Goal: Task Accomplishment & Management: Manage account settings

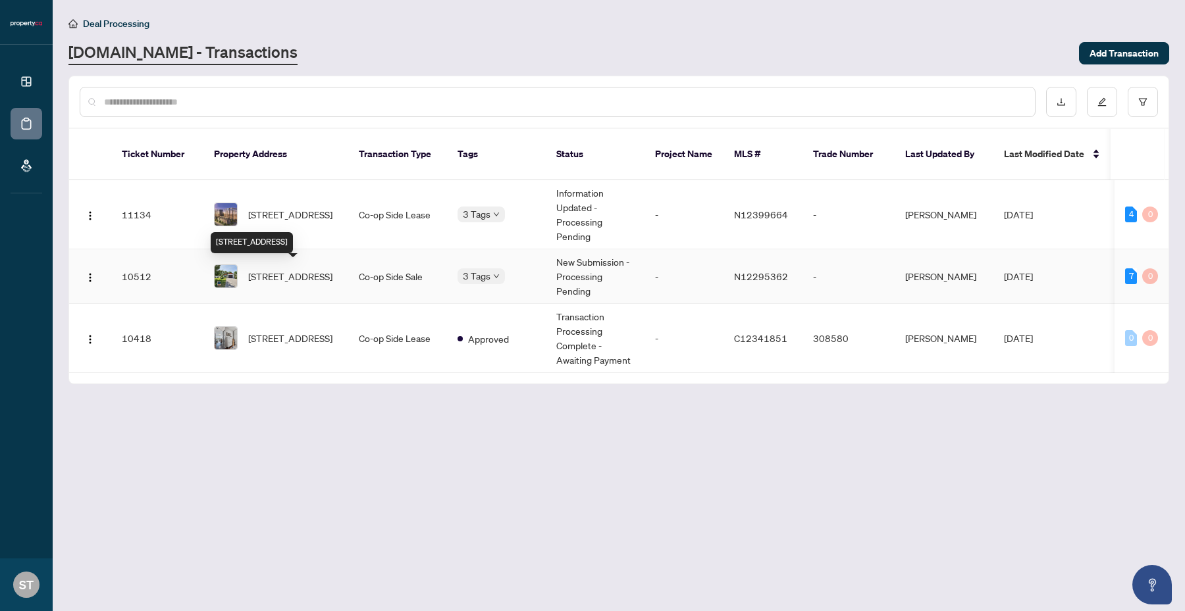
click at [280, 269] on span "[STREET_ADDRESS]" at bounding box center [290, 276] width 84 height 14
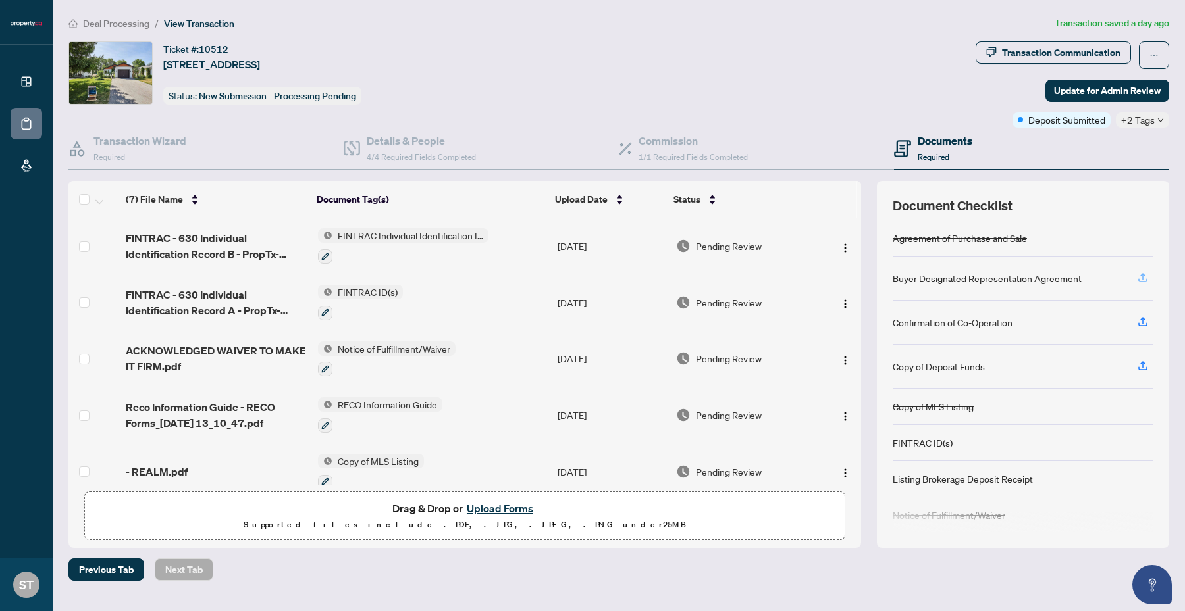
click at [1137, 278] on icon "button" at bounding box center [1143, 278] width 12 height 12
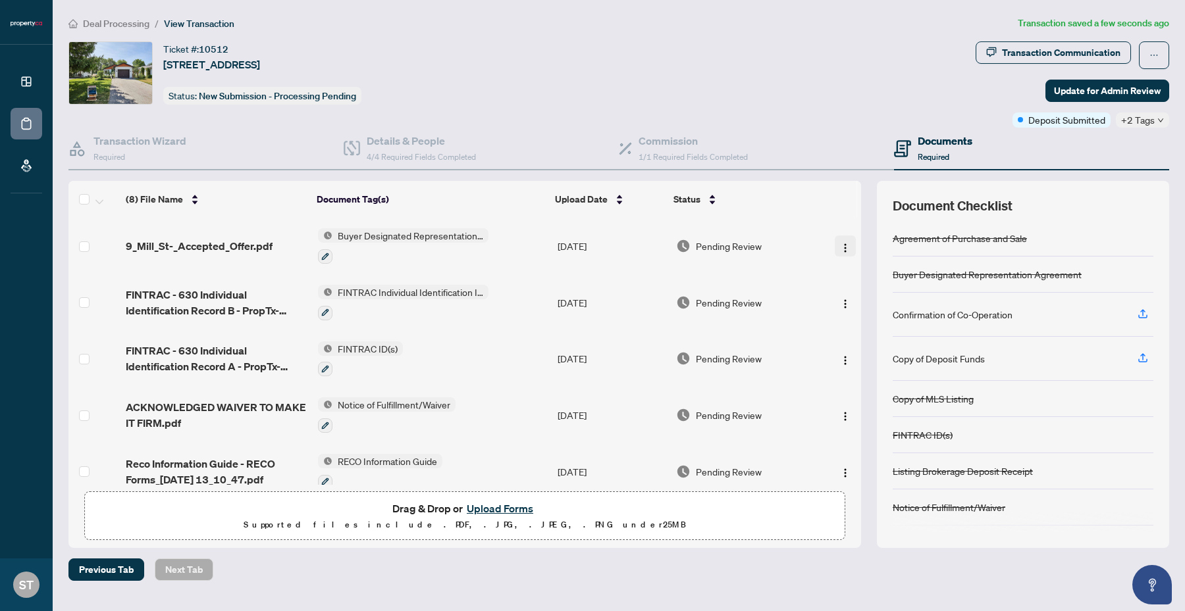
click at [842, 245] on img "button" at bounding box center [845, 248] width 11 height 11
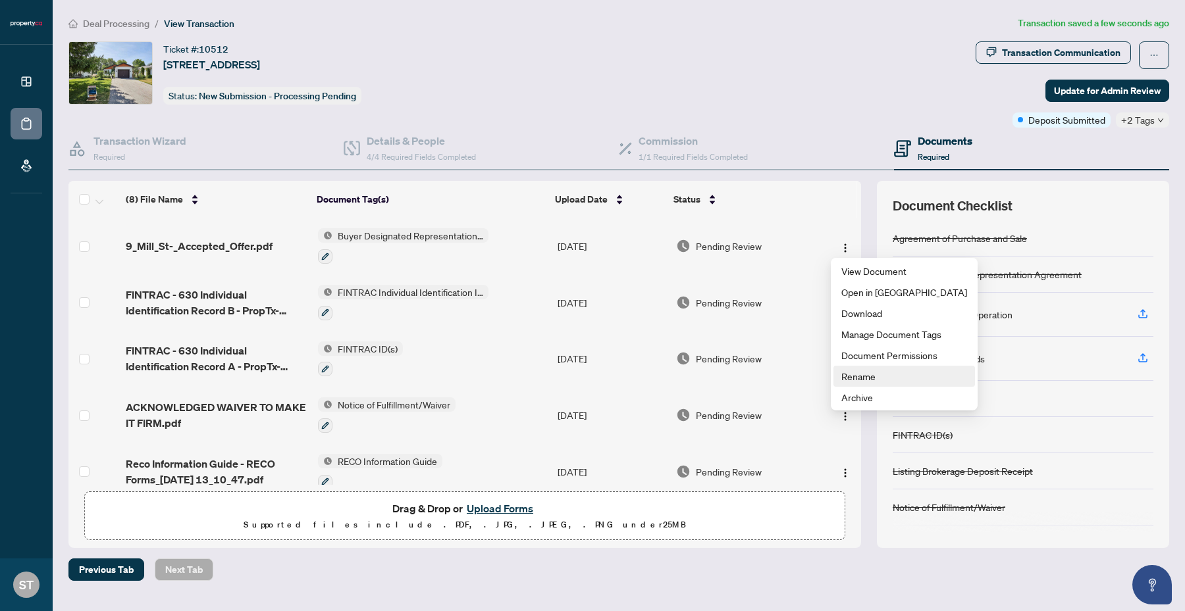
click at [845, 382] on span "Rename" at bounding box center [904, 376] width 126 height 14
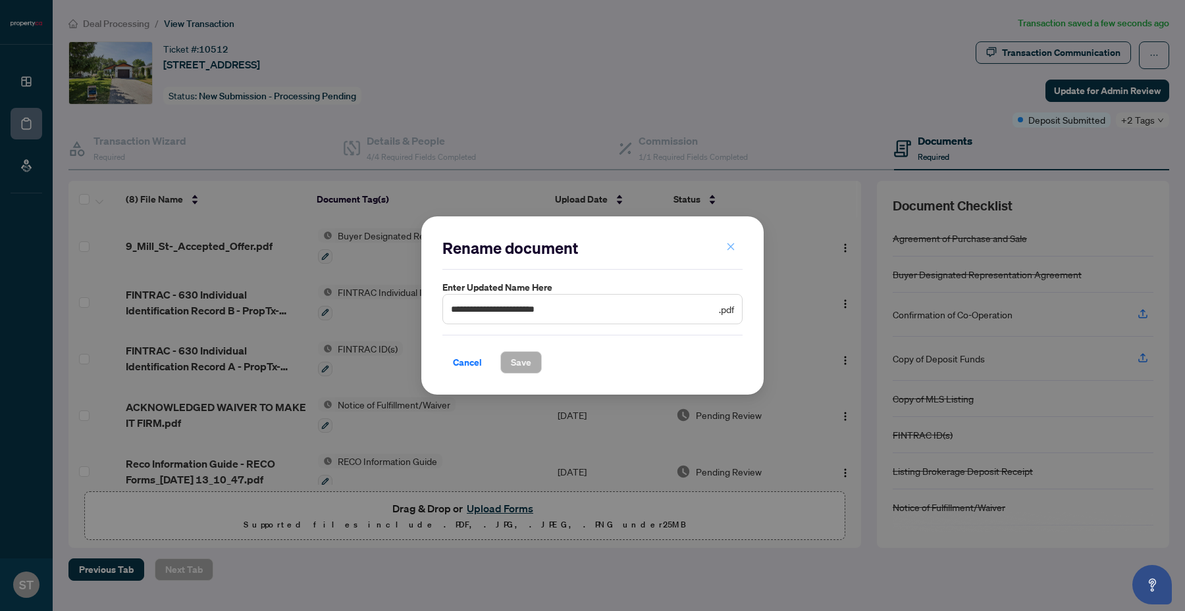
click at [735, 247] on button "button" at bounding box center [730, 247] width 26 height 22
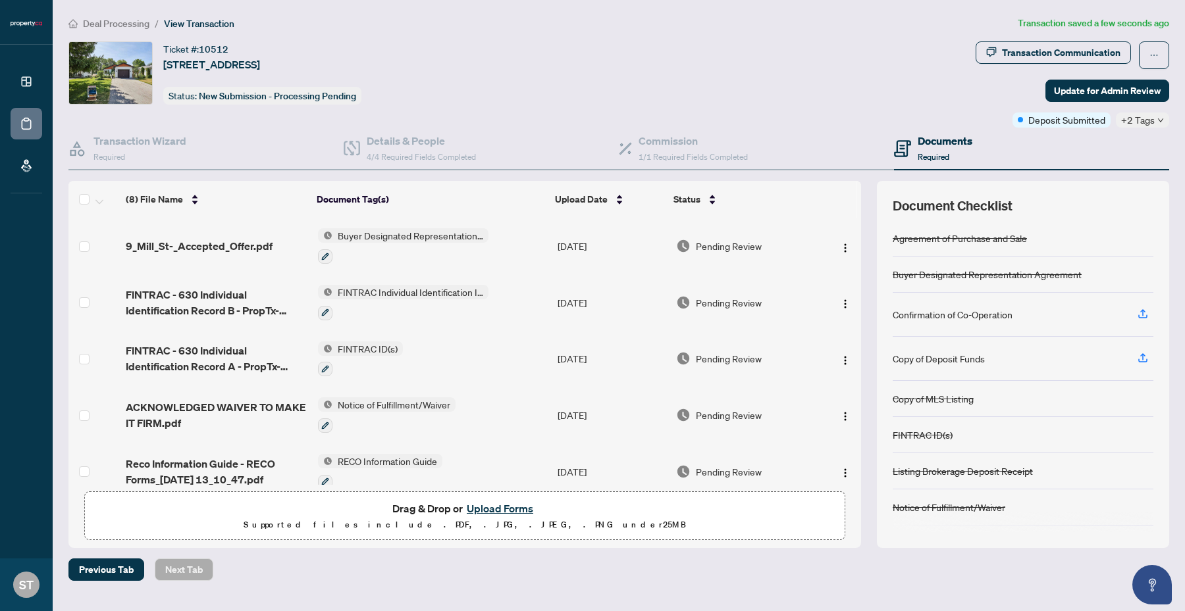
click at [334, 254] on div at bounding box center [403, 256] width 170 height 16
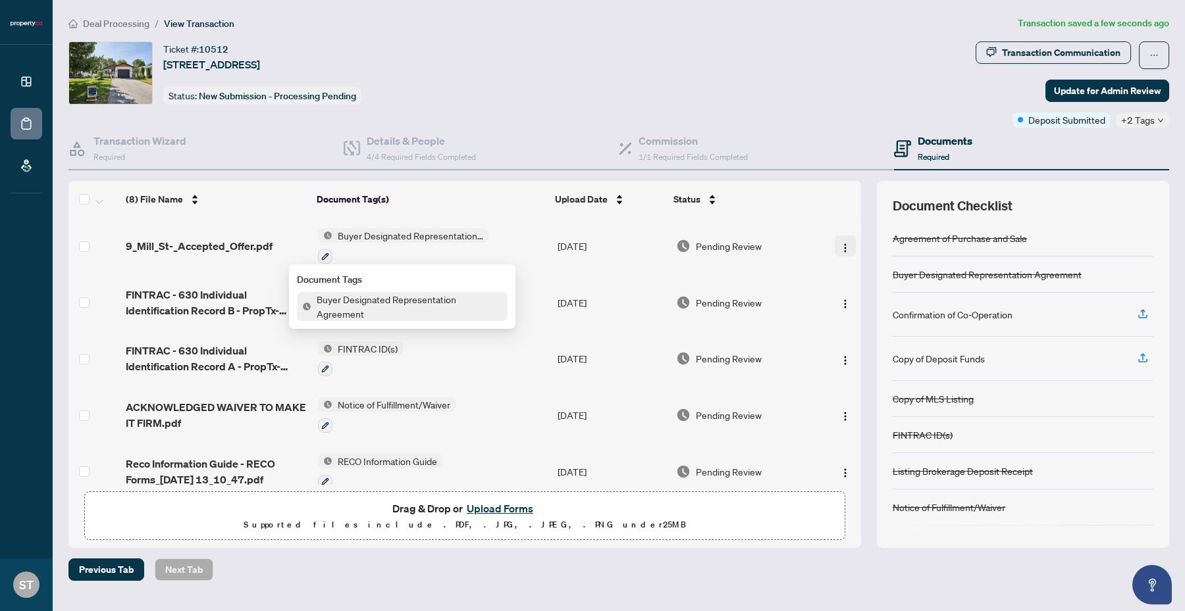
click at [840, 247] on img "button" at bounding box center [845, 248] width 11 height 11
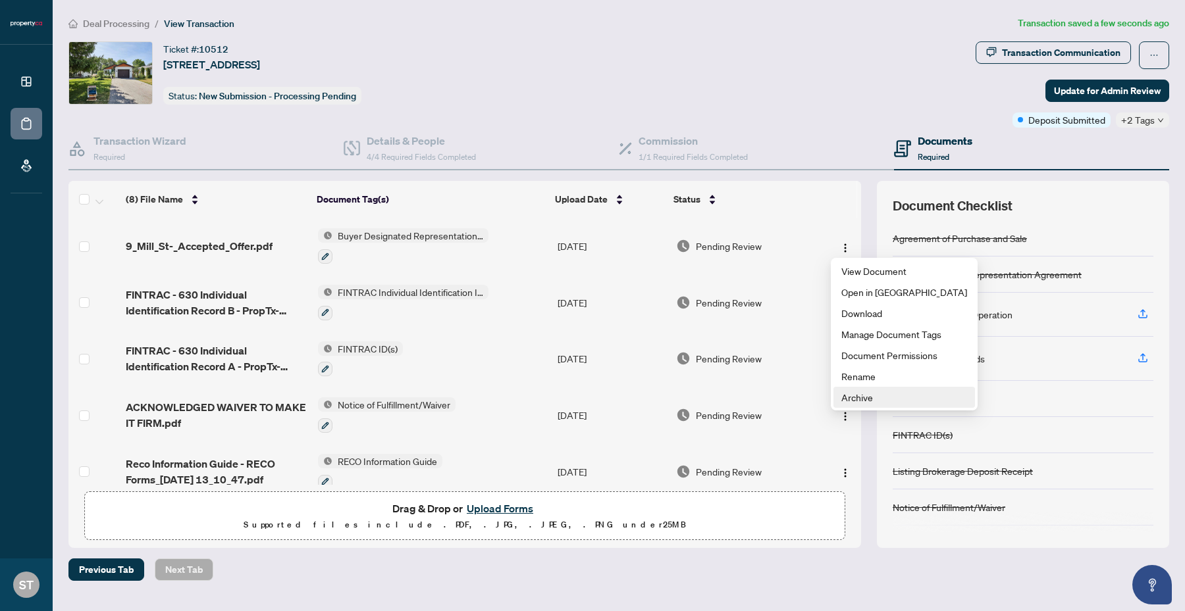
click at [856, 400] on span "Archive" at bounding box center [904, 397] width 126 height 14
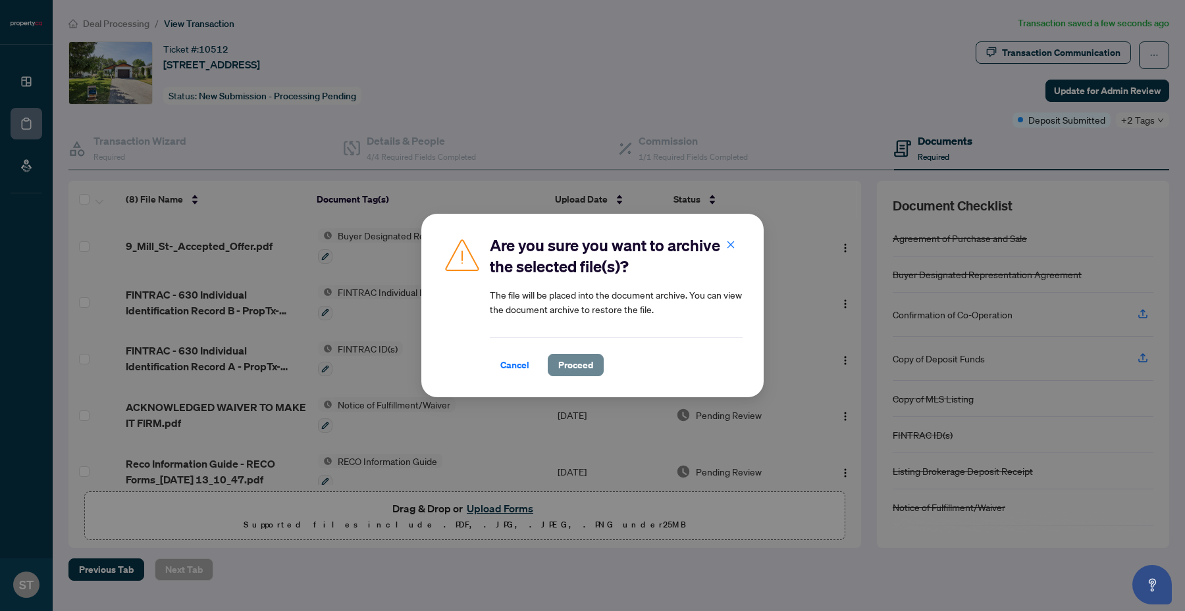
click at [567, 368] on span "Proceed" at bounding box center [575, 365] width 35 height 21
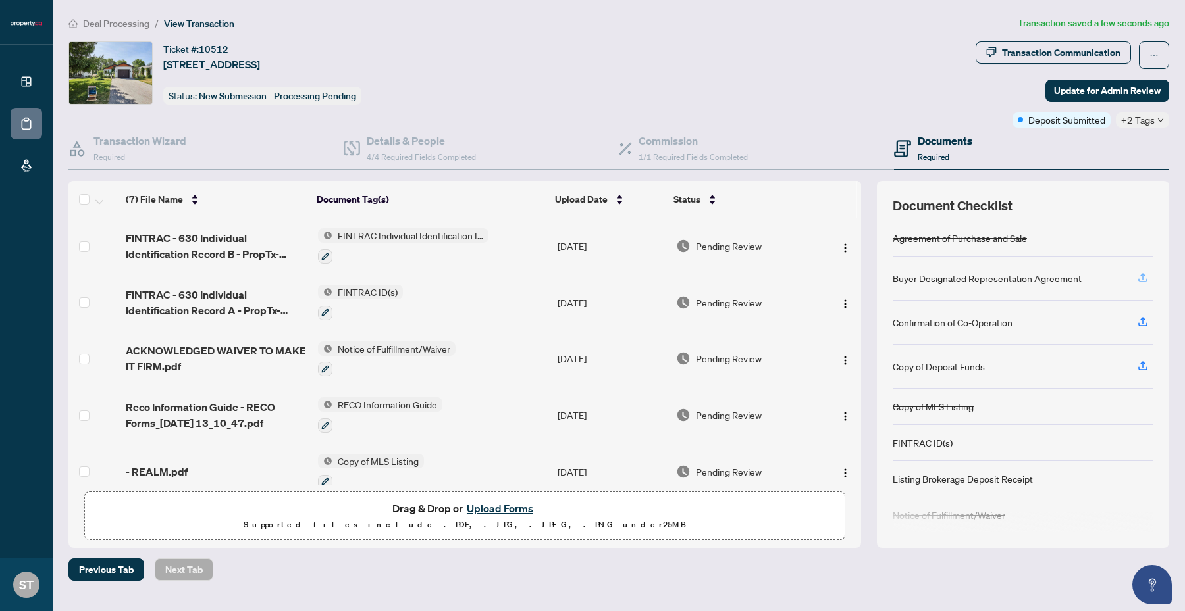
click at [1144, 278] on icon "button" at bounding box center [1143, 278] width 12 height 12
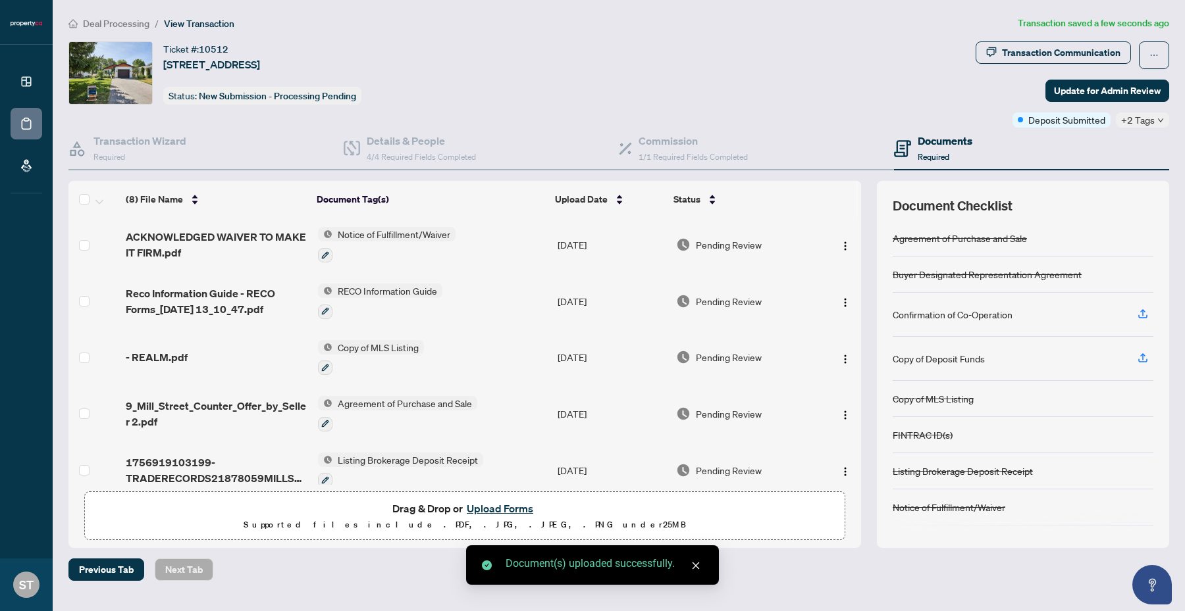
scroll to position [182, 0]
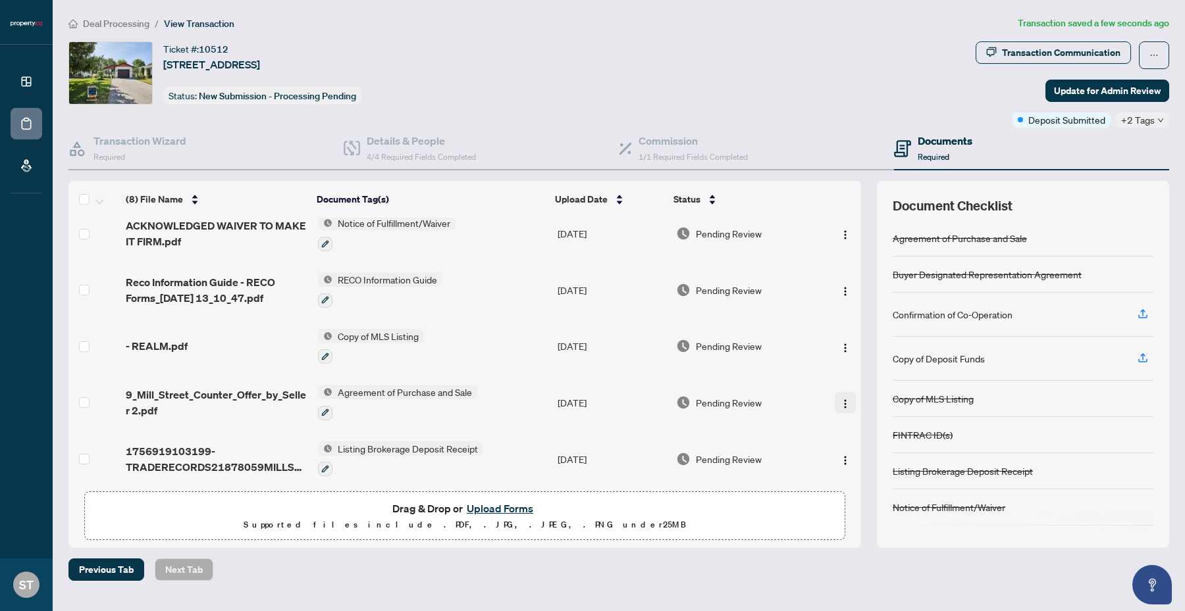
click at [842, 399] on img "button" at bounding box center [845, 404] width 11 height 11
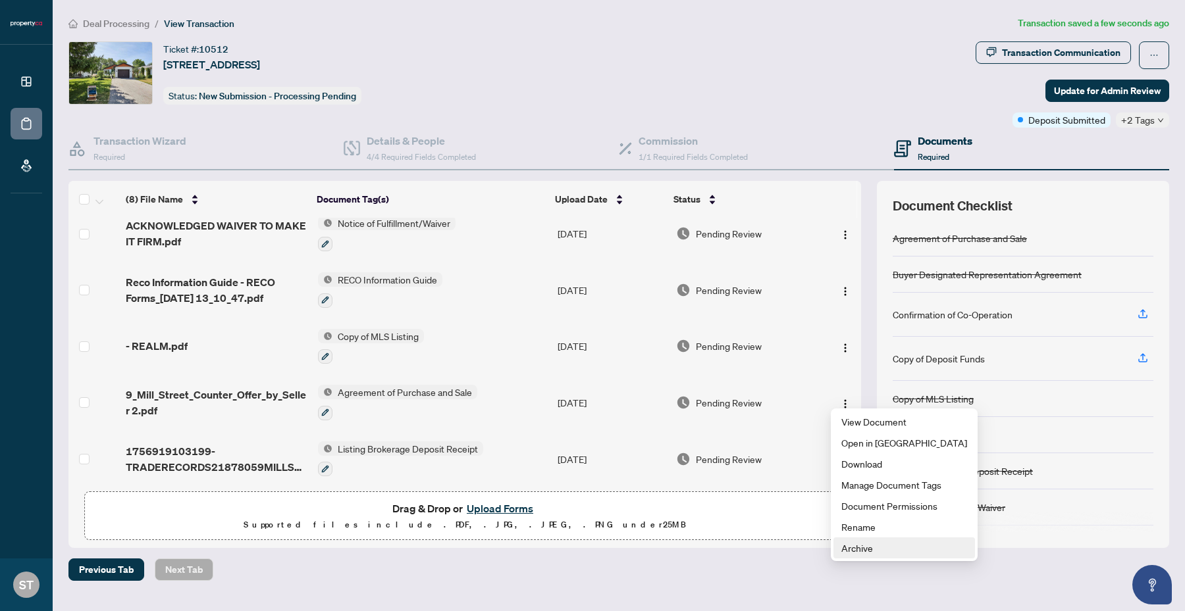
click at [853, 548] on span "Archive" at bounding box center [904, 548] width 126 height 14
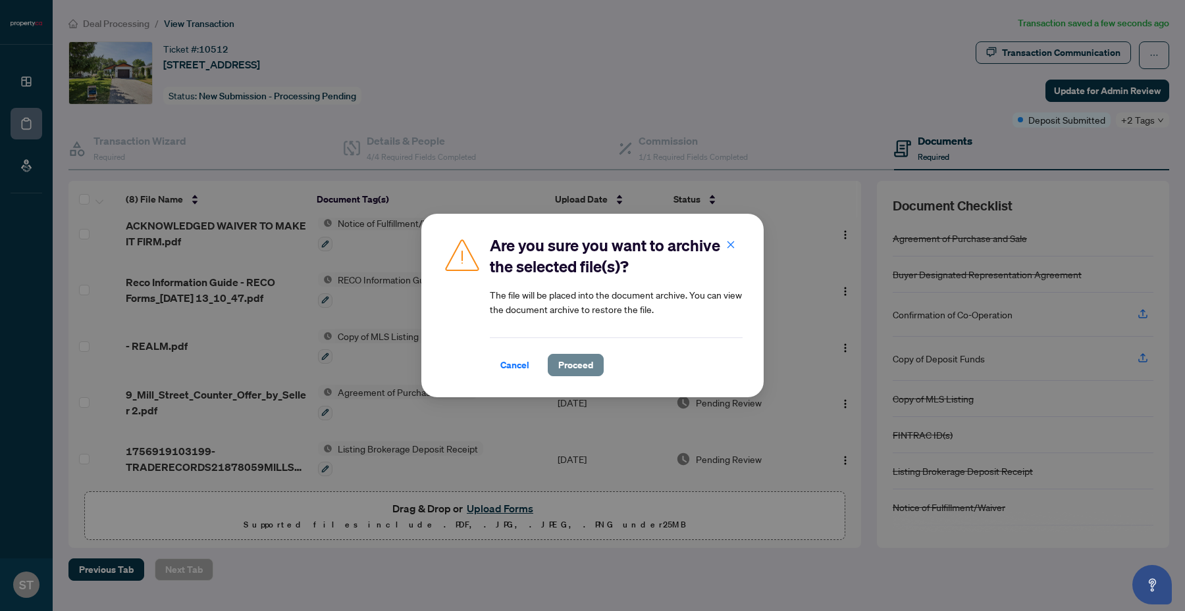
click at [560, 372] on span "Proceed" at bounding box center [575, 365] width 35 height 21
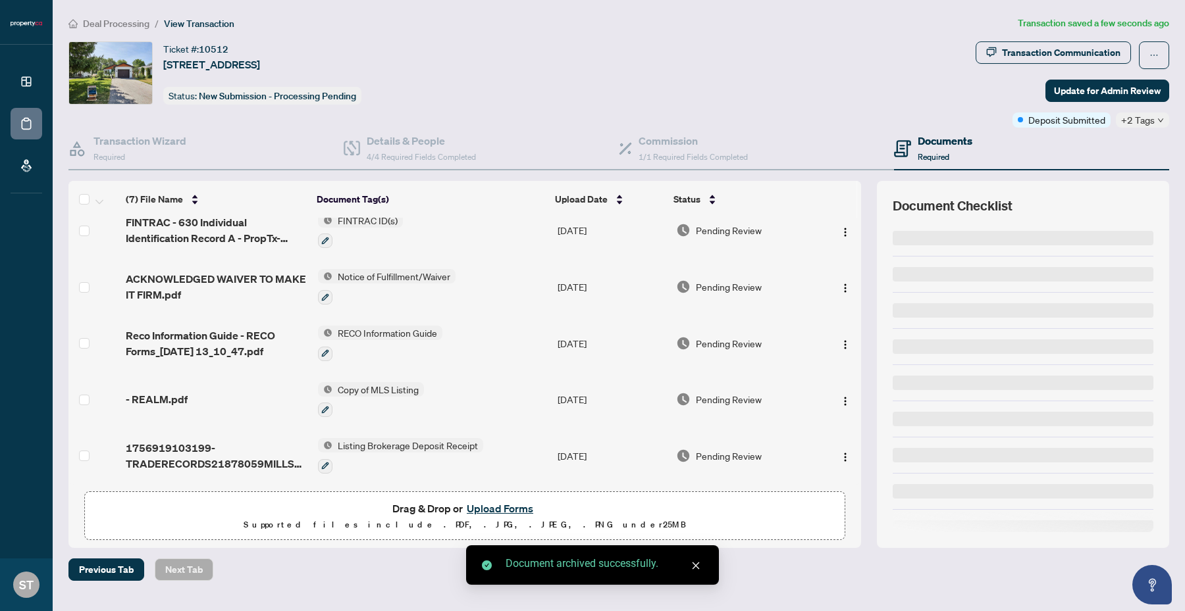
scroll to position [126, 0]
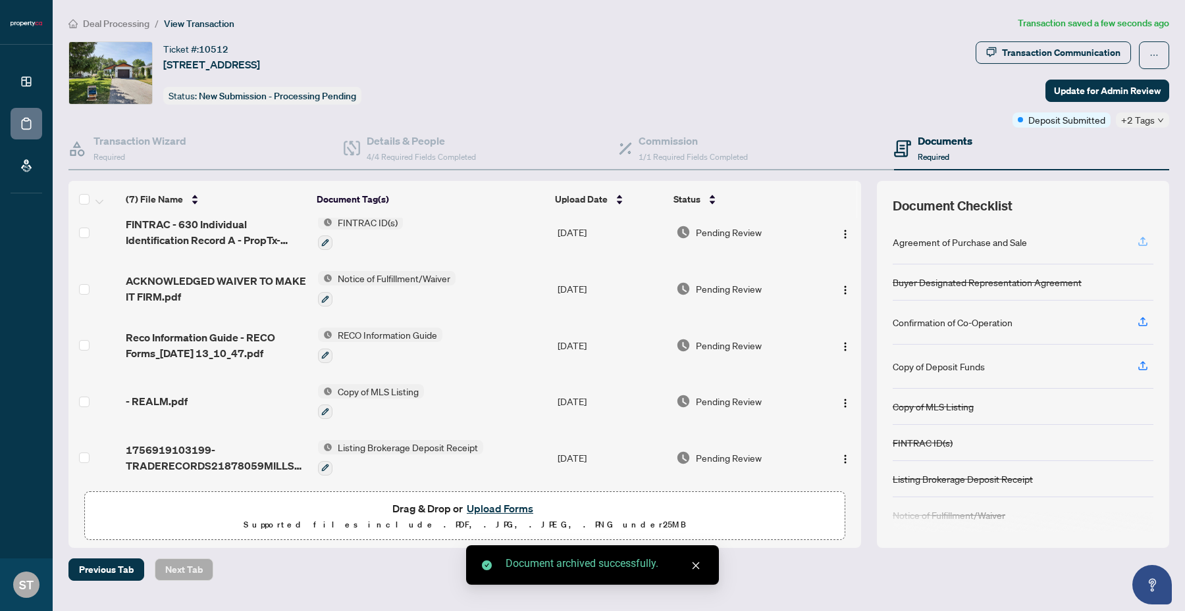
click at [1145, 236] on icon "button" at bounding box center [1143, 242] width 12 height 12
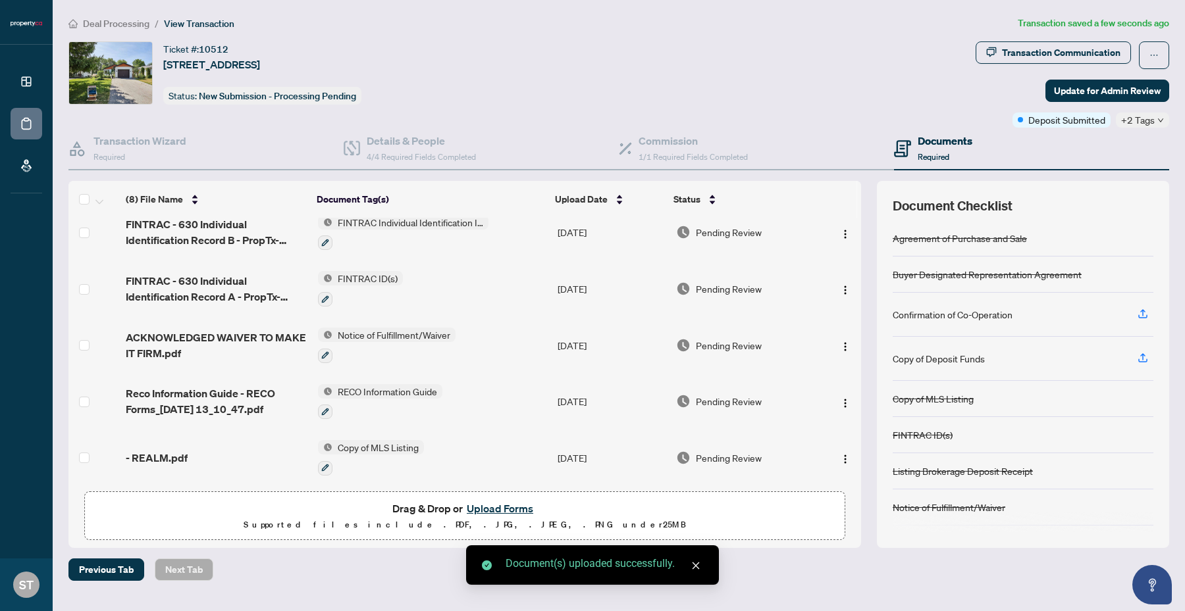
scroll to position [182, 0]
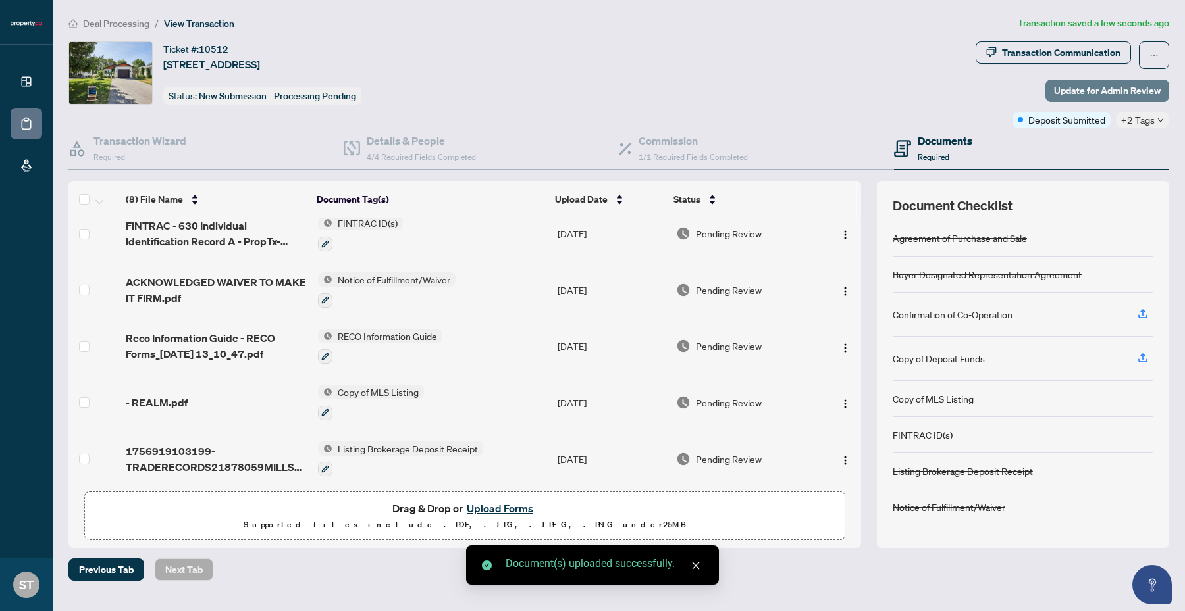
click at [1078, 91] on span "Update for Admin Review" at bounding box center [1107, 90] width 107 height 21
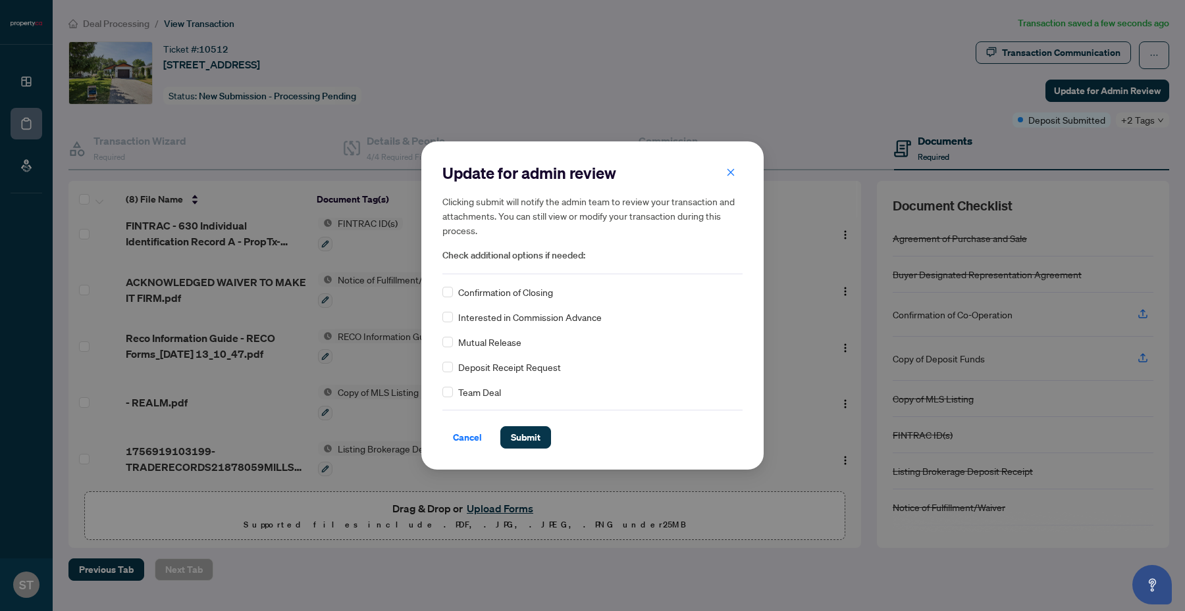
click at [484, 290] on span "Confirmation of Closing" at bounding box center [505, 292] width 95 height 14
click at [512, 434] on span "Submit" at bounding box center [526, 437] width 30 height 21
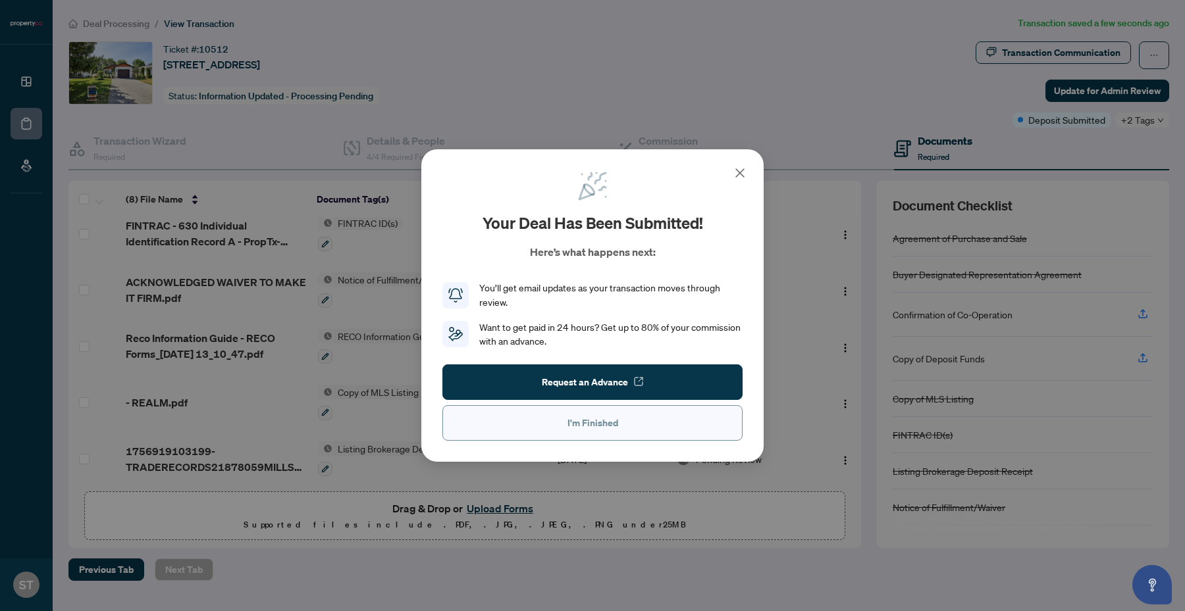
click at [652, 428] on button "I'm Finished" at bounding box center [592, 423] width 300 height 36
